Goal: Task Accomplishment & Management: Manage account settings

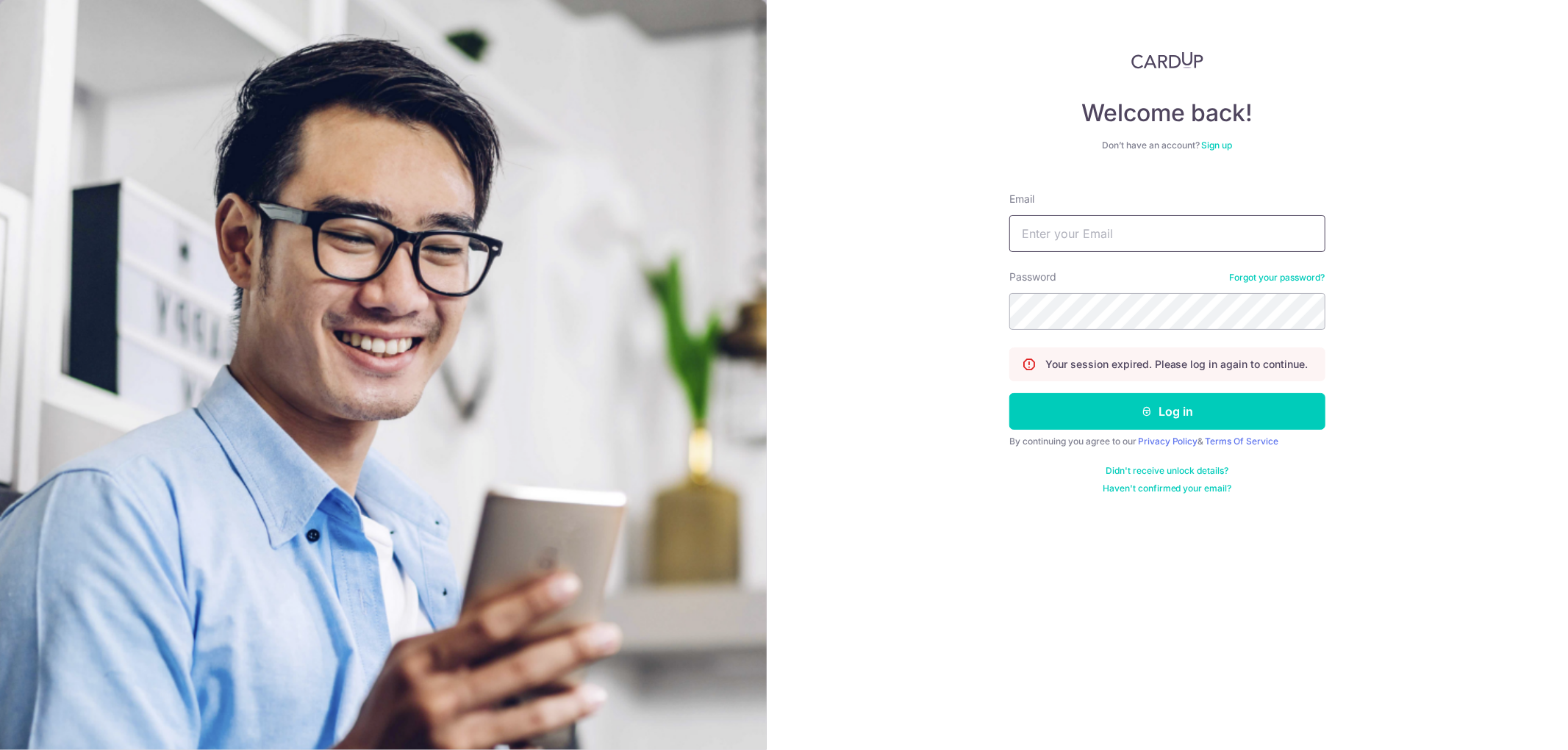
click at [1115, 242] on input "Email" at bounding box center [1167, 234] width 316 height 37
type input "[EMAIL_ADDRESS][DOMAIN_NAME]"
click at [1147, 422] on button "Log in" at bounding box center [1167, 411] width 316 height 37
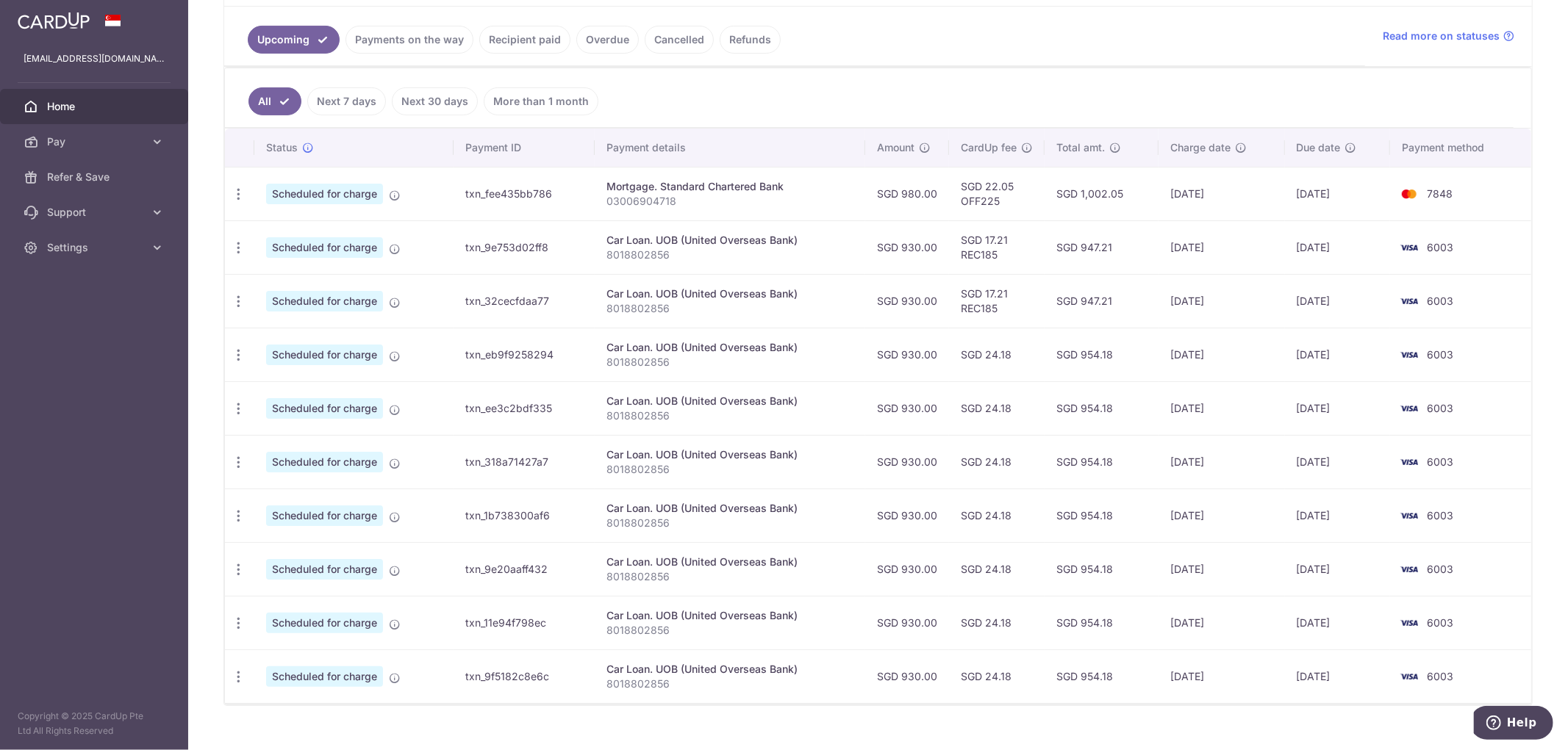
scroll to position [326, 0]
click at [238, 251] on icon "button" at bounding box center [238, 247] width 15 height 15
click at [267, 283] on span "Update payment" at bounding box center [316, 287] width 100 height 18
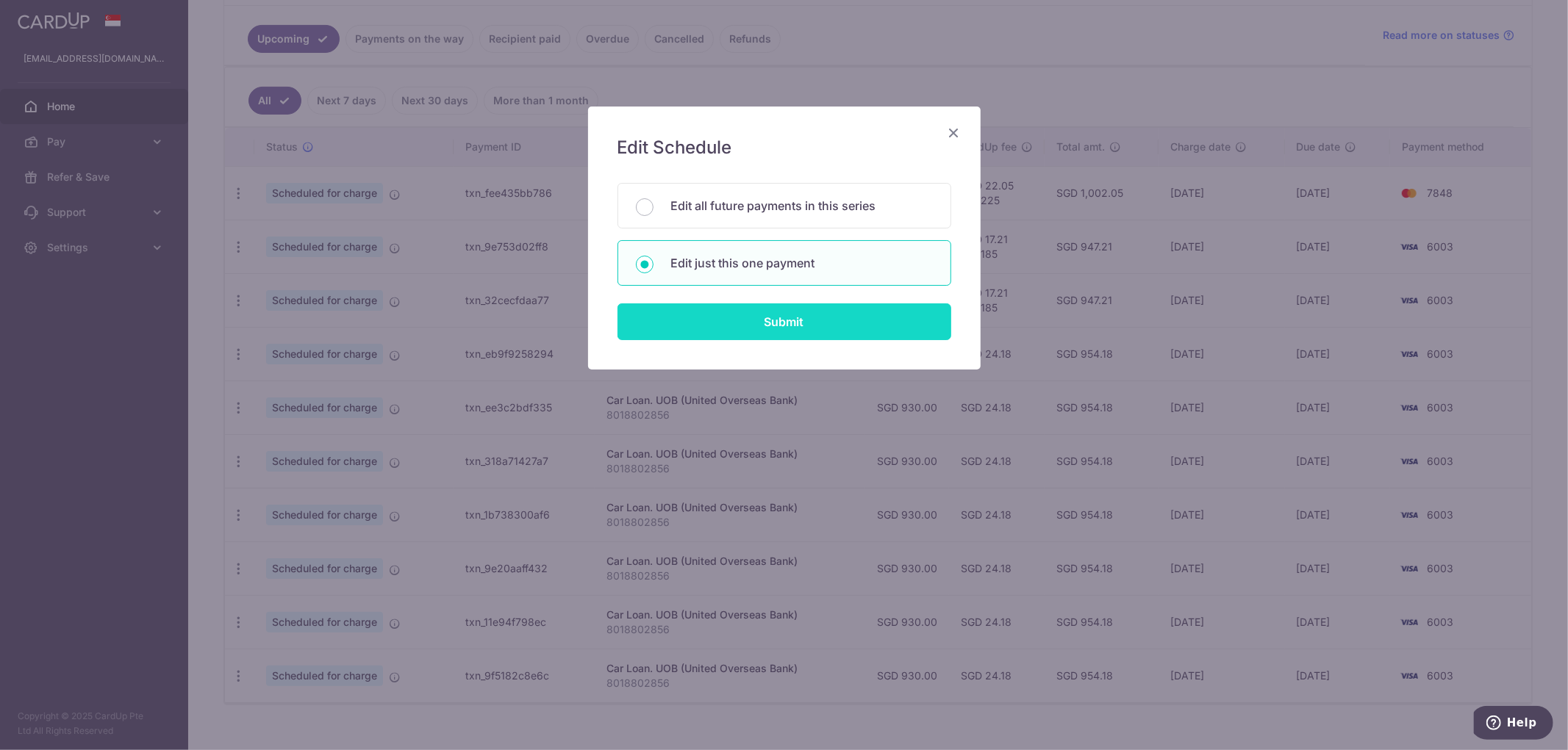
click at [752, 310] on input "Submit" at bounding box center [784, 321] width 334 height 37
radio input "true"
type input "930.00"
type input "20/09/2025"
type input "8018802856"
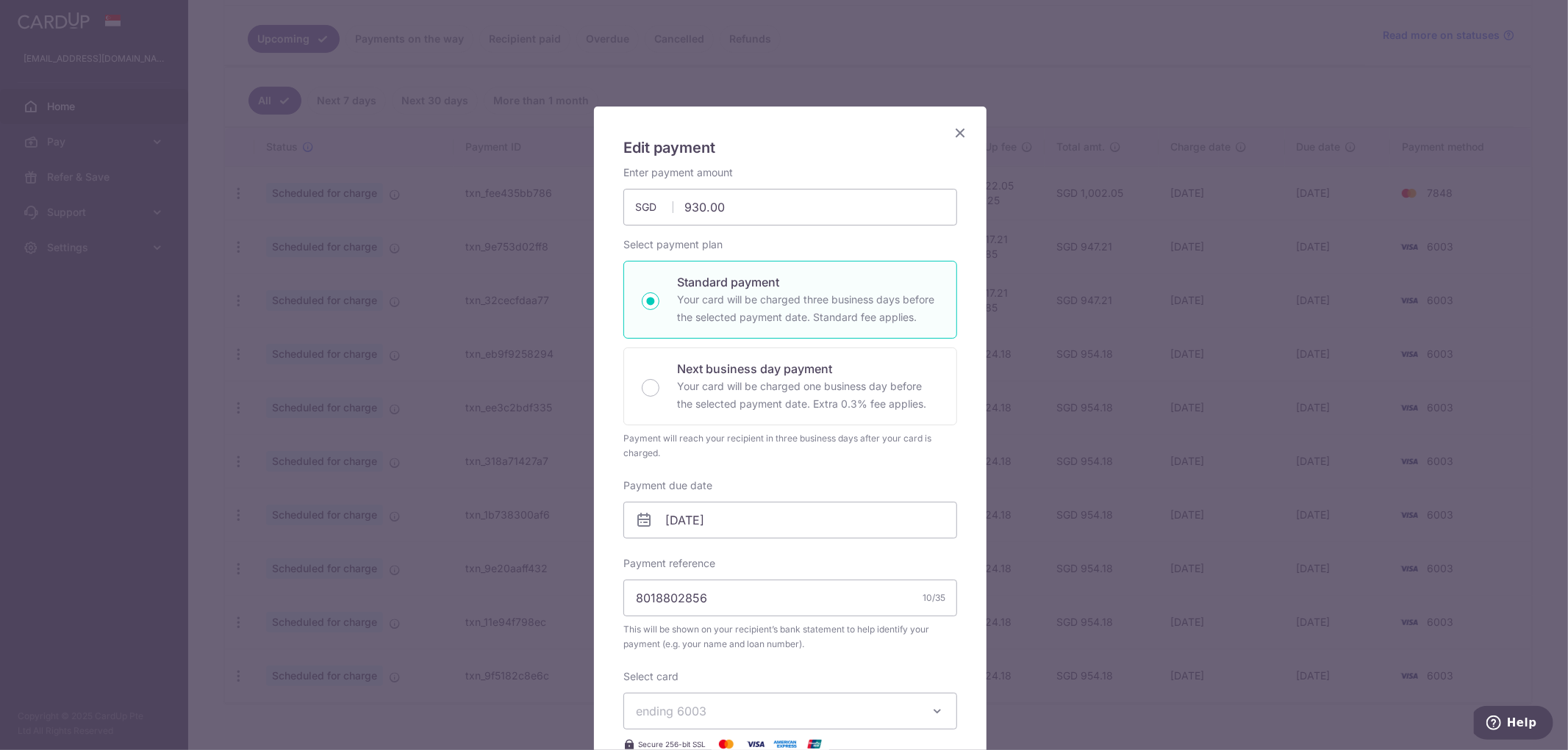
type input "REC185"
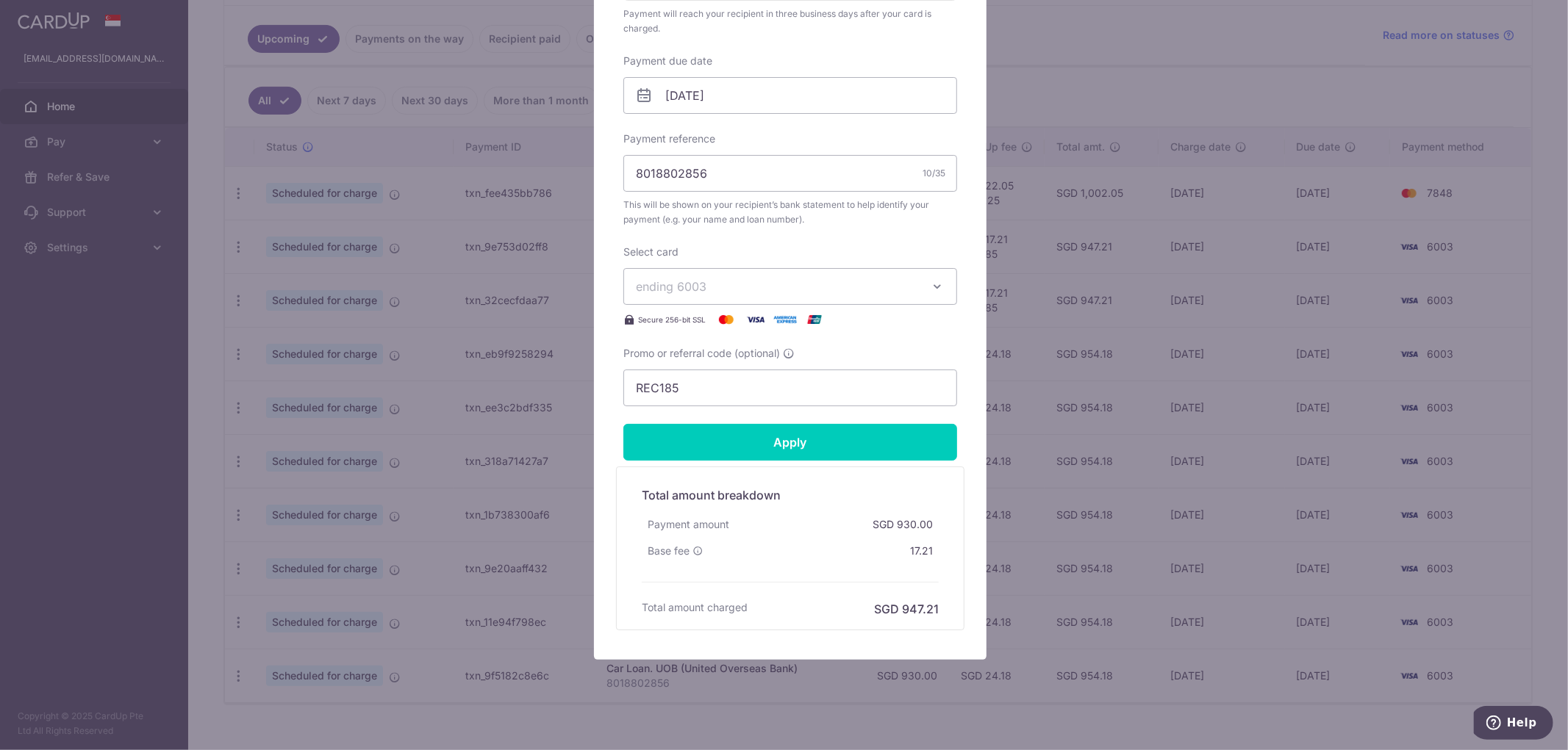
scroll to position [442, 0]
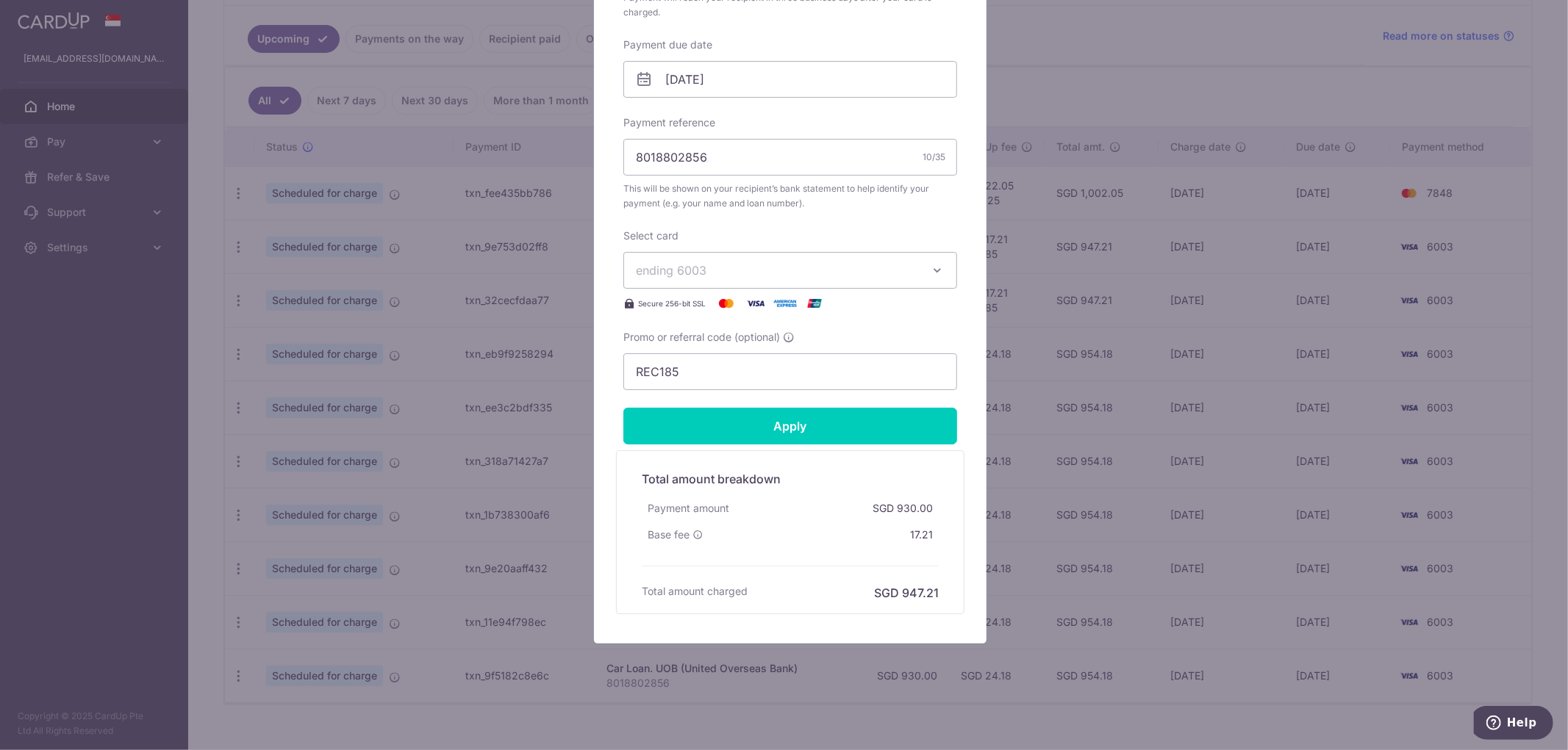
click at [931, 275] on icon "button" at bounding box center [937, 270] width 14 height 14
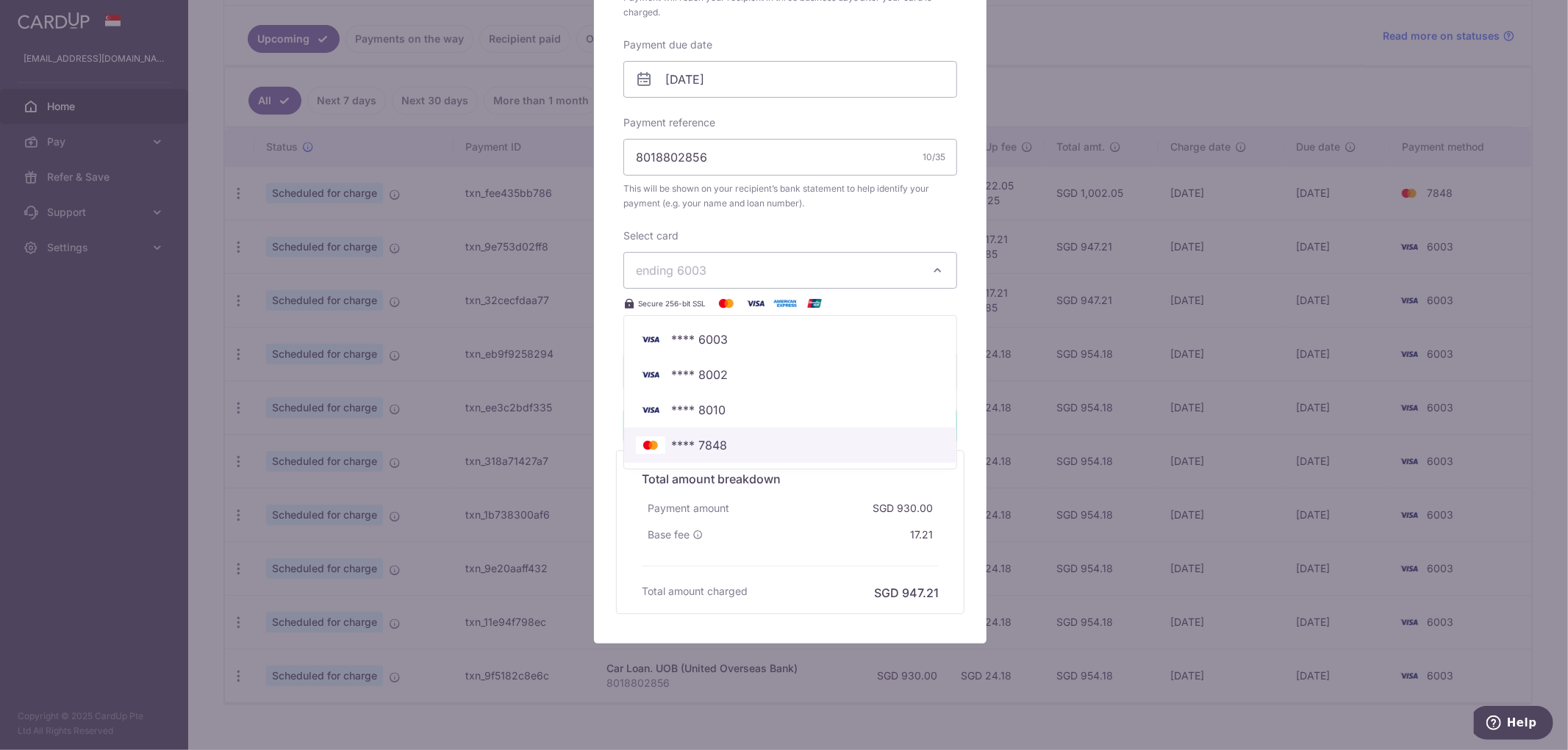
click at [702, 450] on span "**** 7848" at bounding box center [699, 445] width 56 height 18
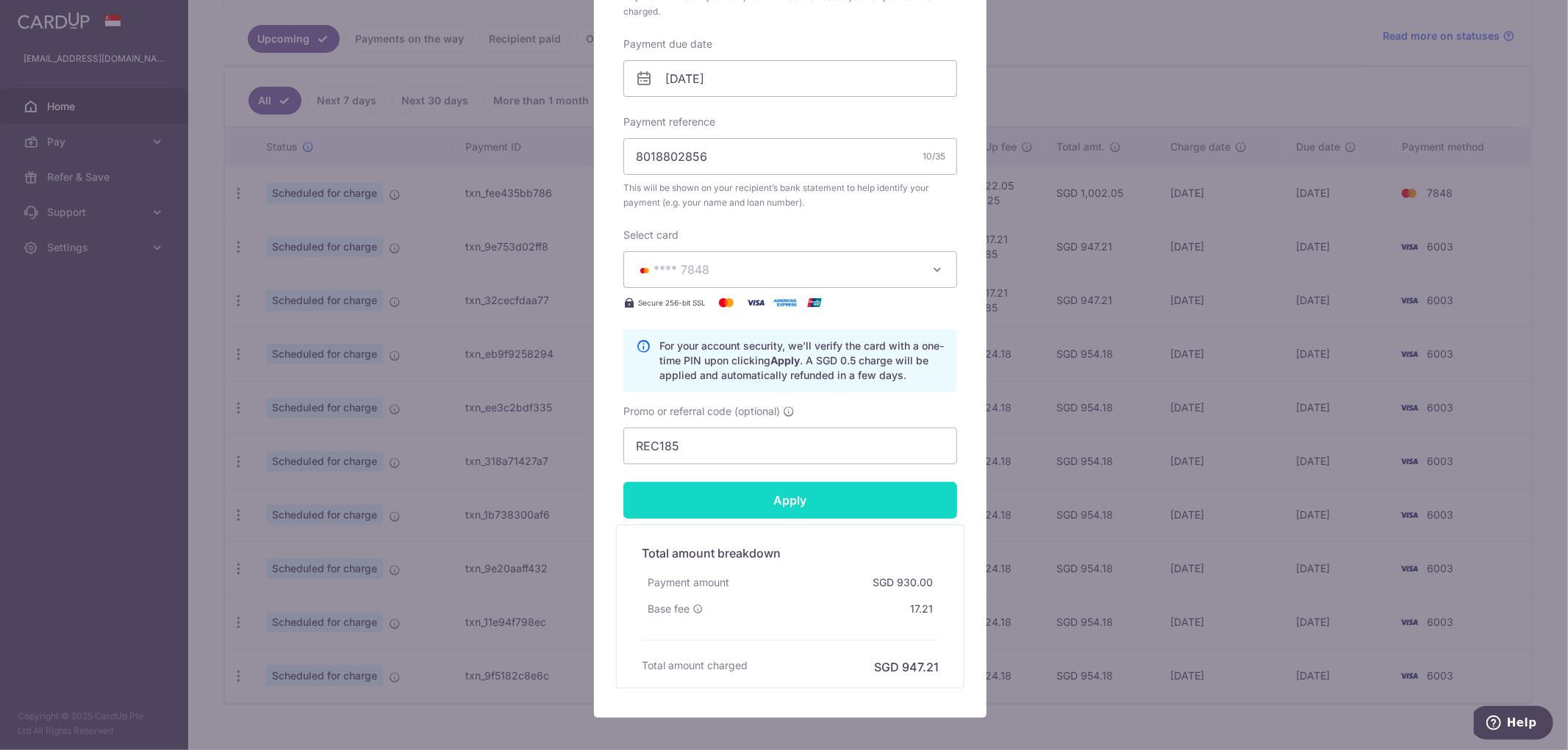
click at [804, 493] on input "Apply" at bounding box center [790, 500] width 334 height 37
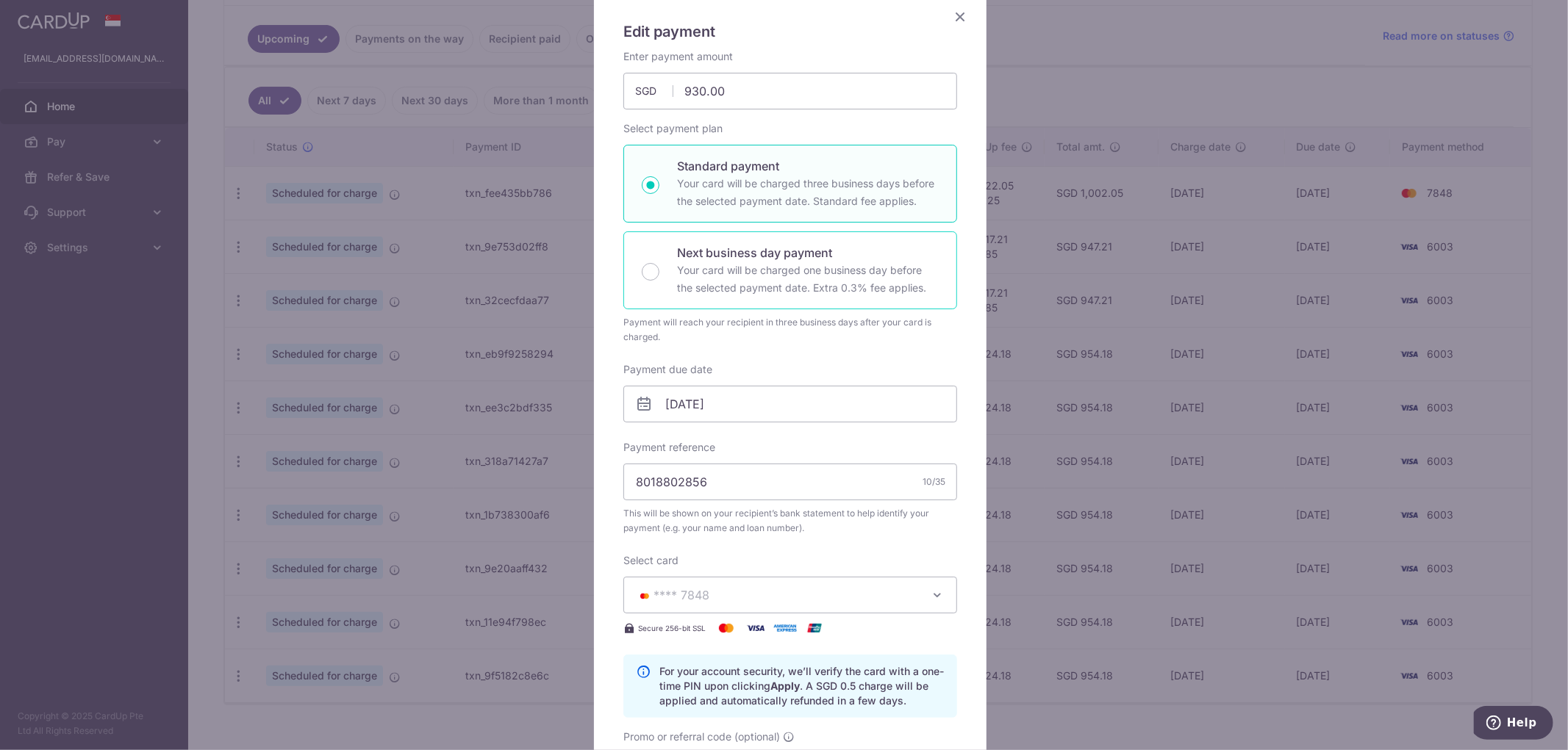
scroll to position [115, 0]
